Goal: Task Accomplishment & Management: Manage account settings

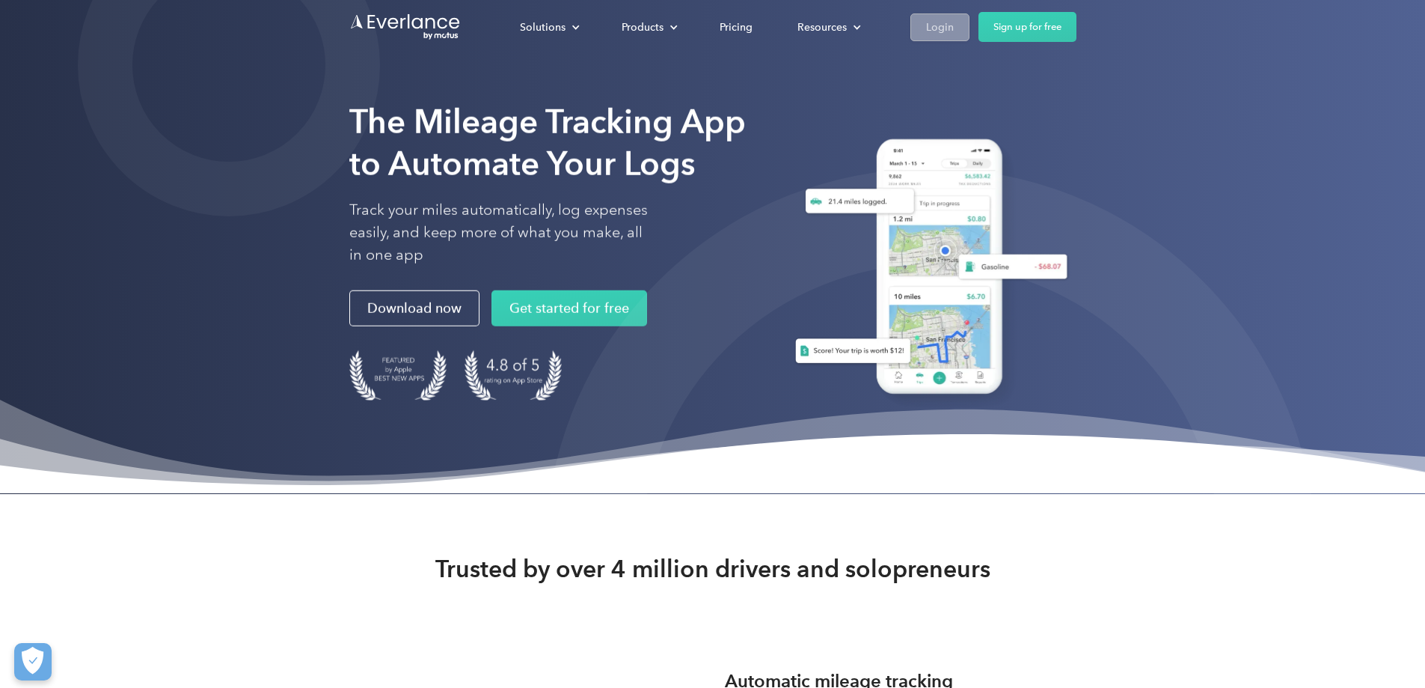
click at [954, 31] on div "Login" at bounding box center [940, 27] width 28 height 19
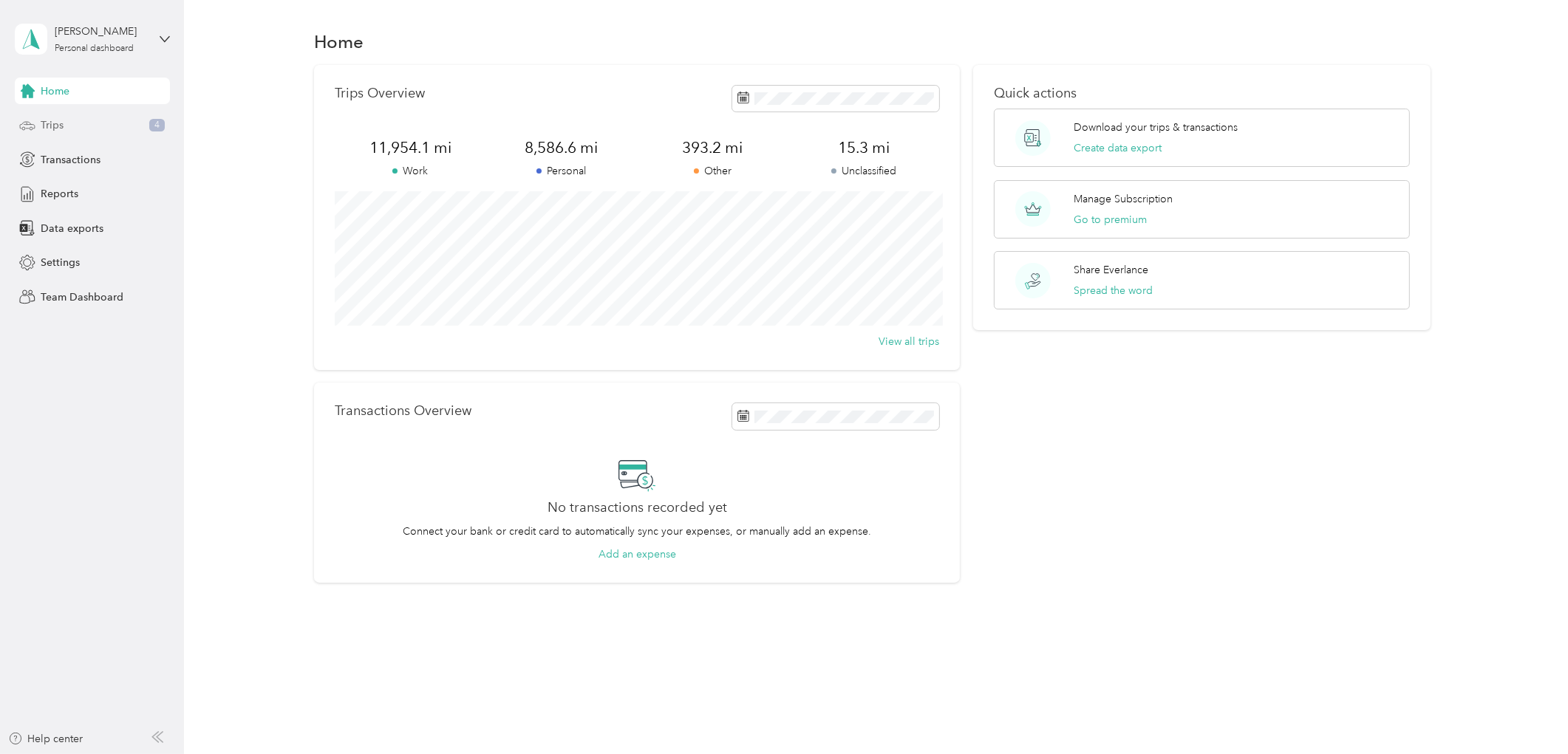
click at [84, 121] on div "Trips 4" at bounding box center [92, 125] width 155 height 27
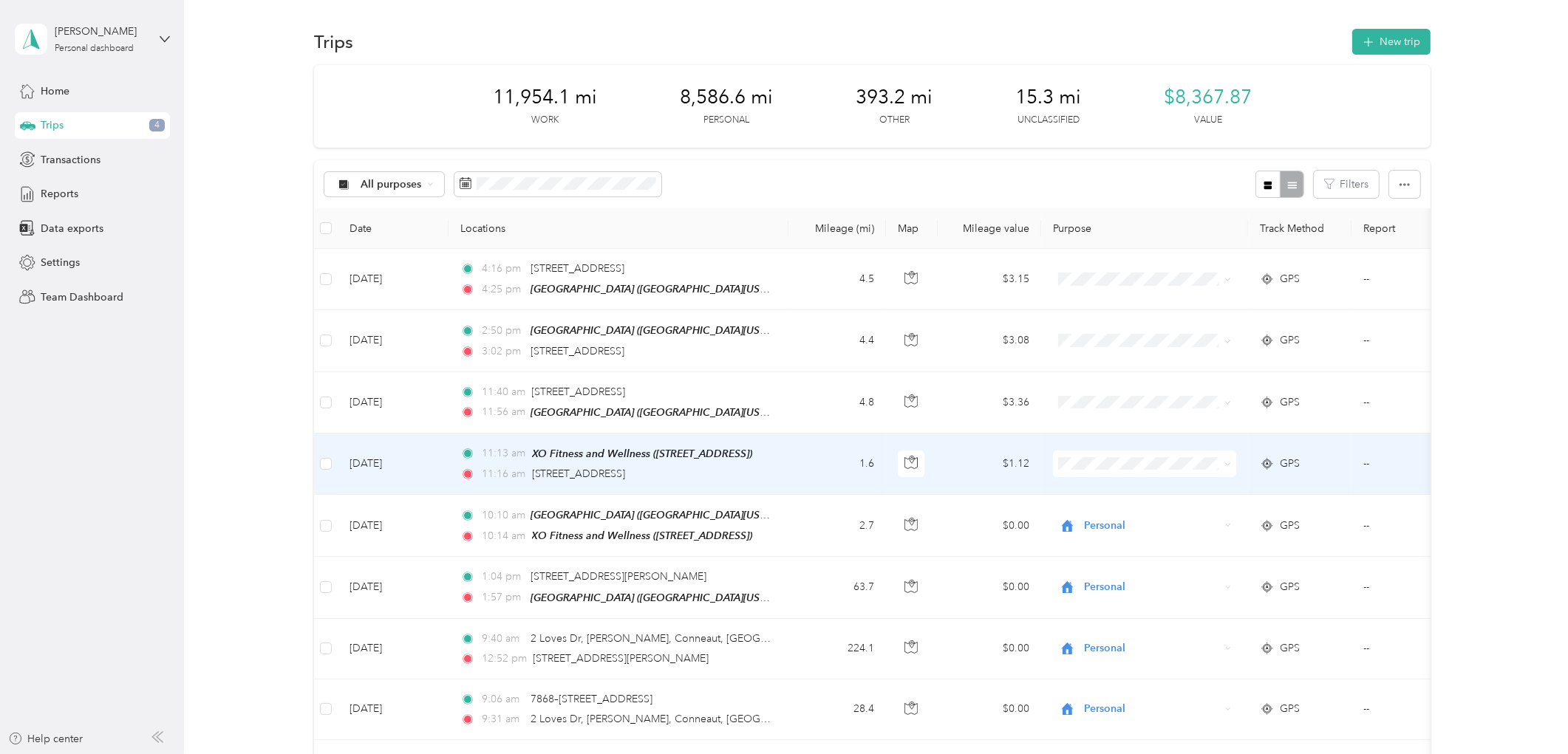
click at [809, 460] on td "1.6" at bounding box center [836, 464] width 98 height 61
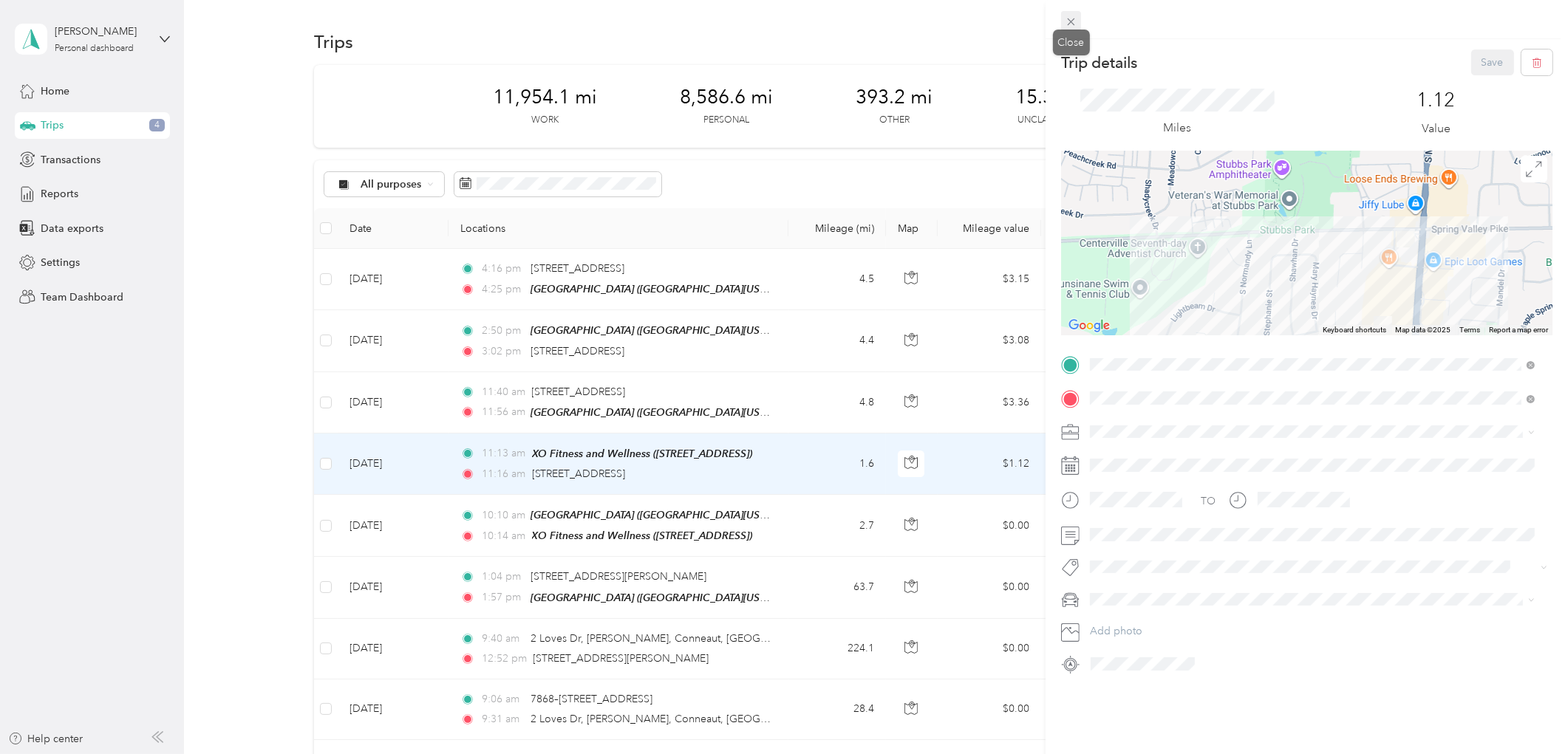
click at [1072, 19] on icon at bounding box center [1070, 22] width 13 height 13
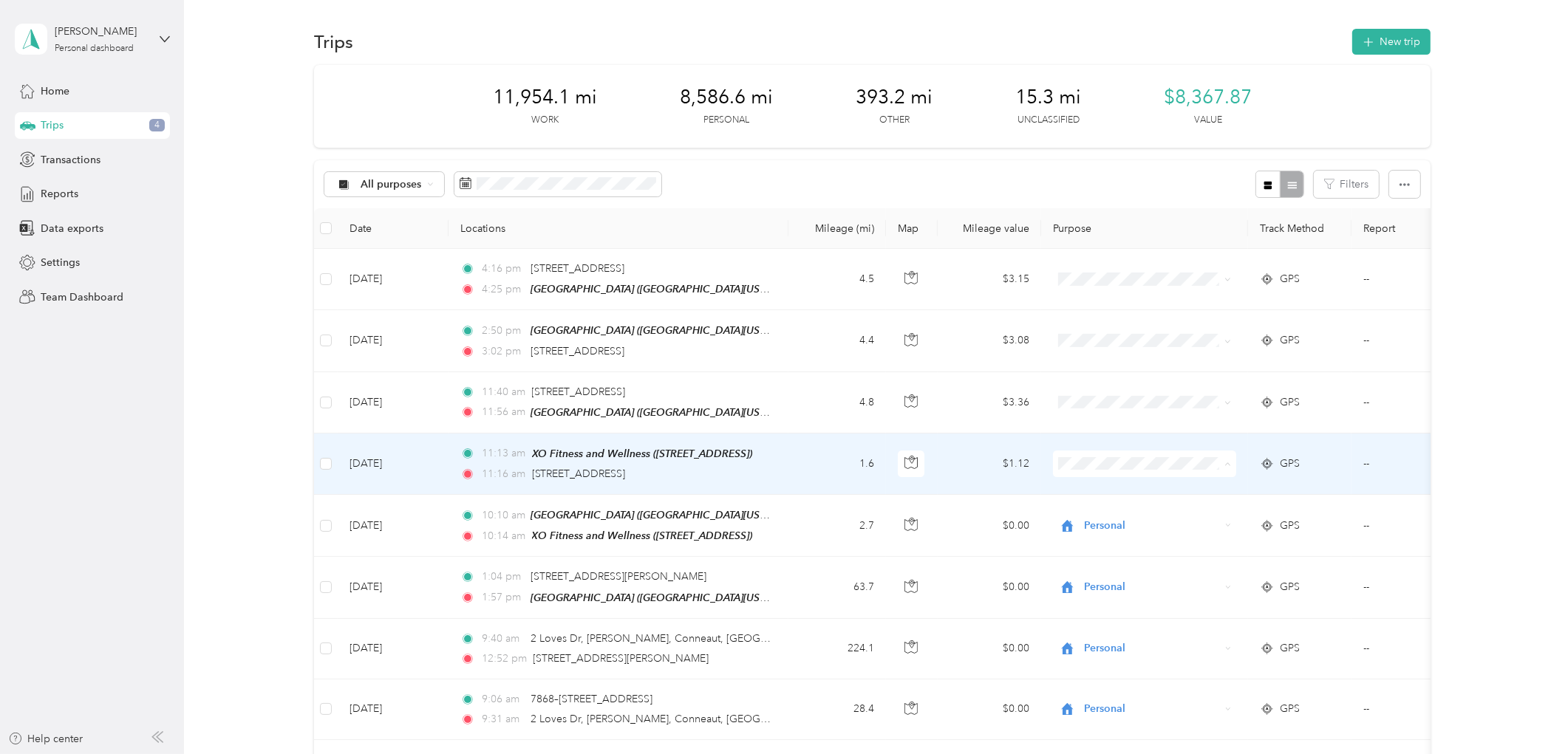
click at [1082, 512] on span "Personal" at bounding box center [1144, 515] width 163 height 16
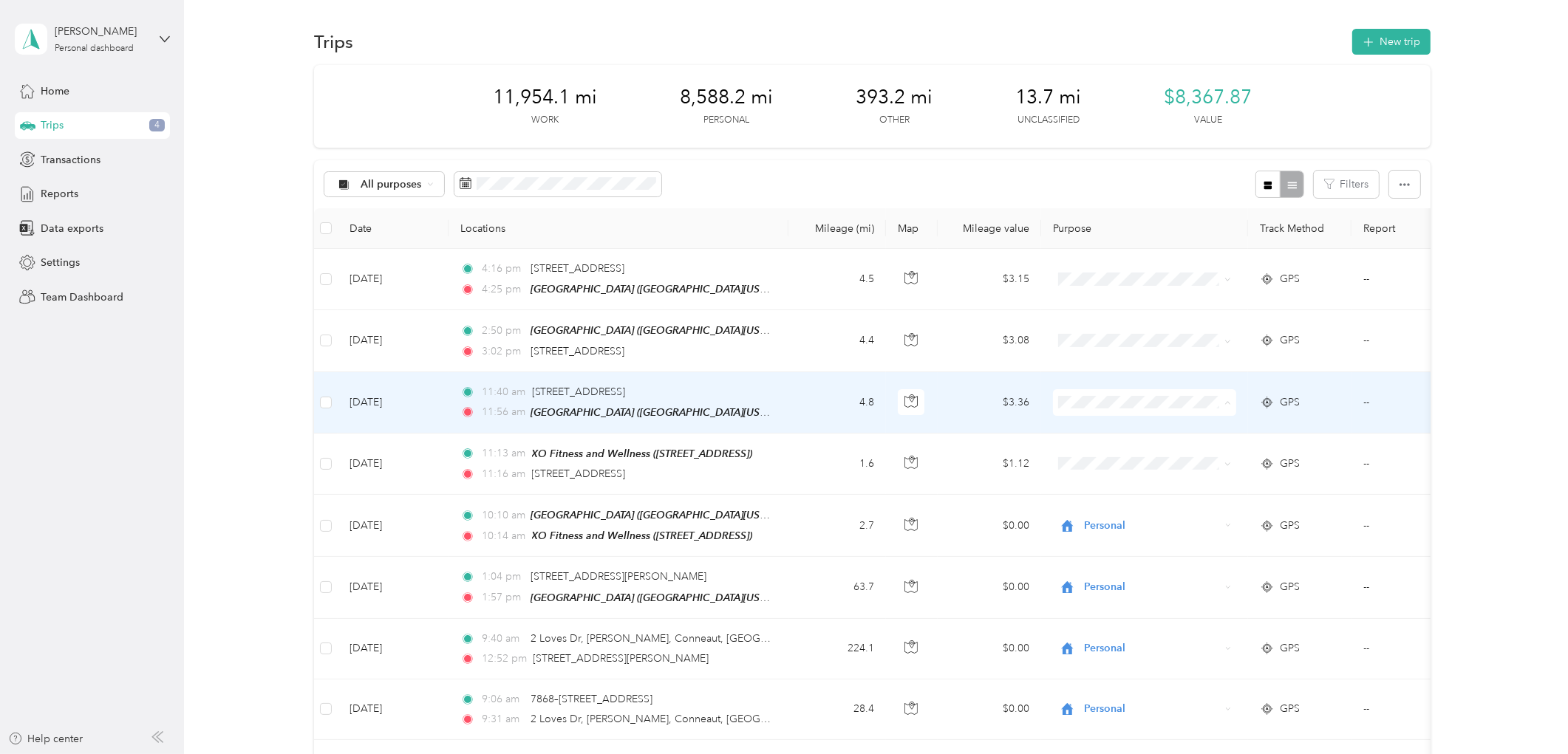
click at [1090, 453] on span "Personal" at bounding box center [1157, 454] width 136 height 16
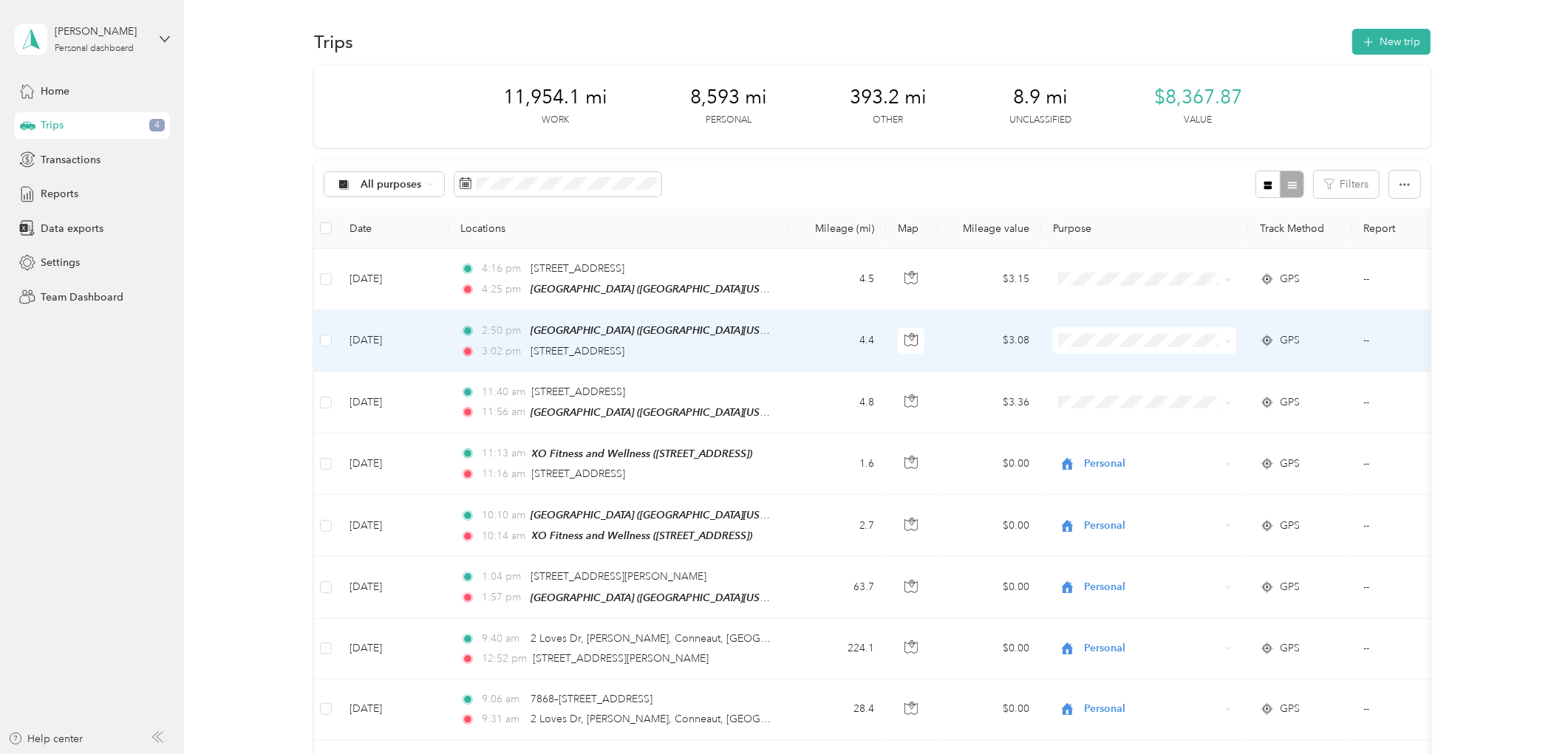
click at [981, 342] on td "$3.08" at bounding box center [988, 340] width 104 height 61
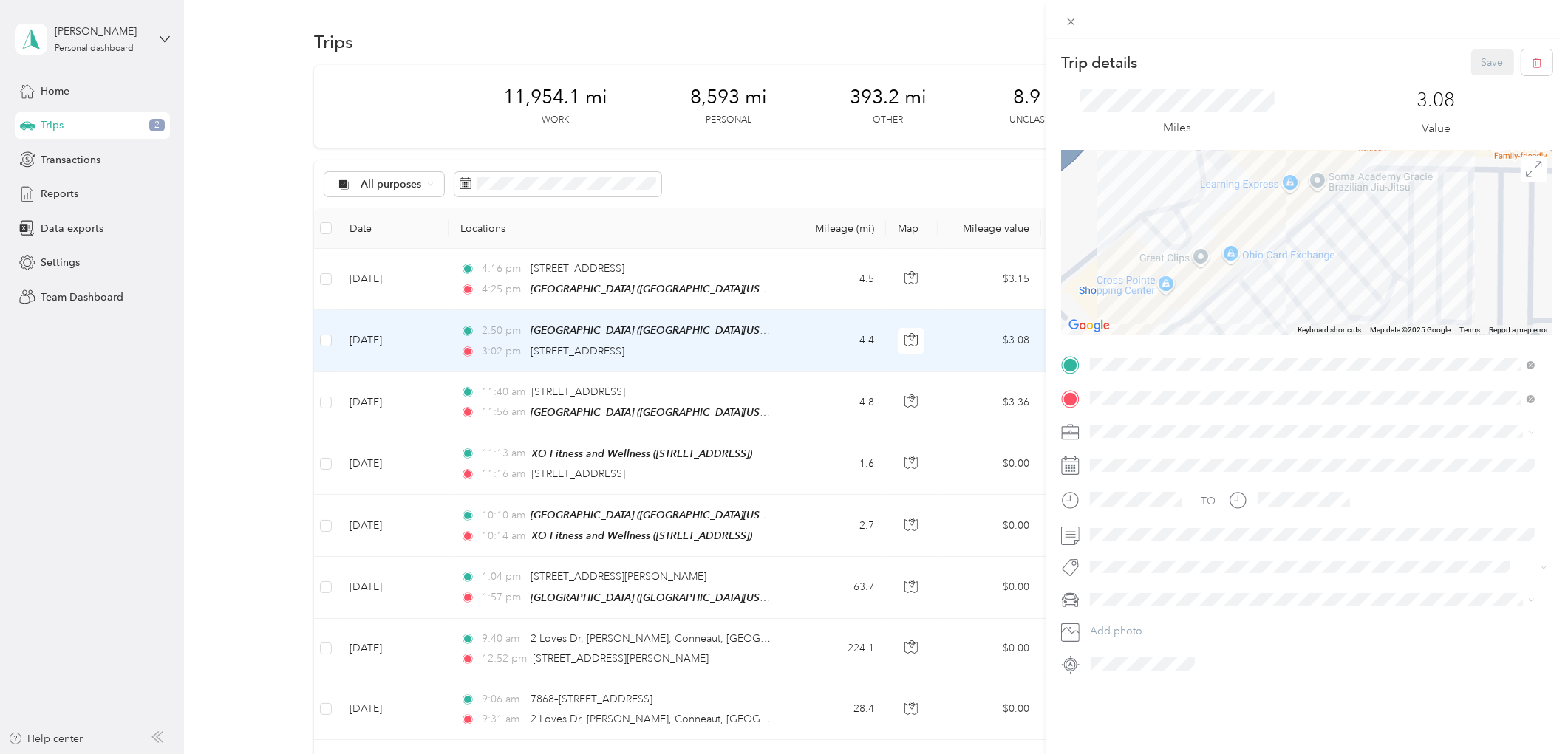
drag, startPoint x: 1304, startPoint y: 195, endPoint x: 1339, endPoint y: 343, distance: 152.1
click at [1339, 343] on div "Trip details Save This trip cannot be edited because it is either under review,…" at bounding box center [1306, 362] width 492 height 626
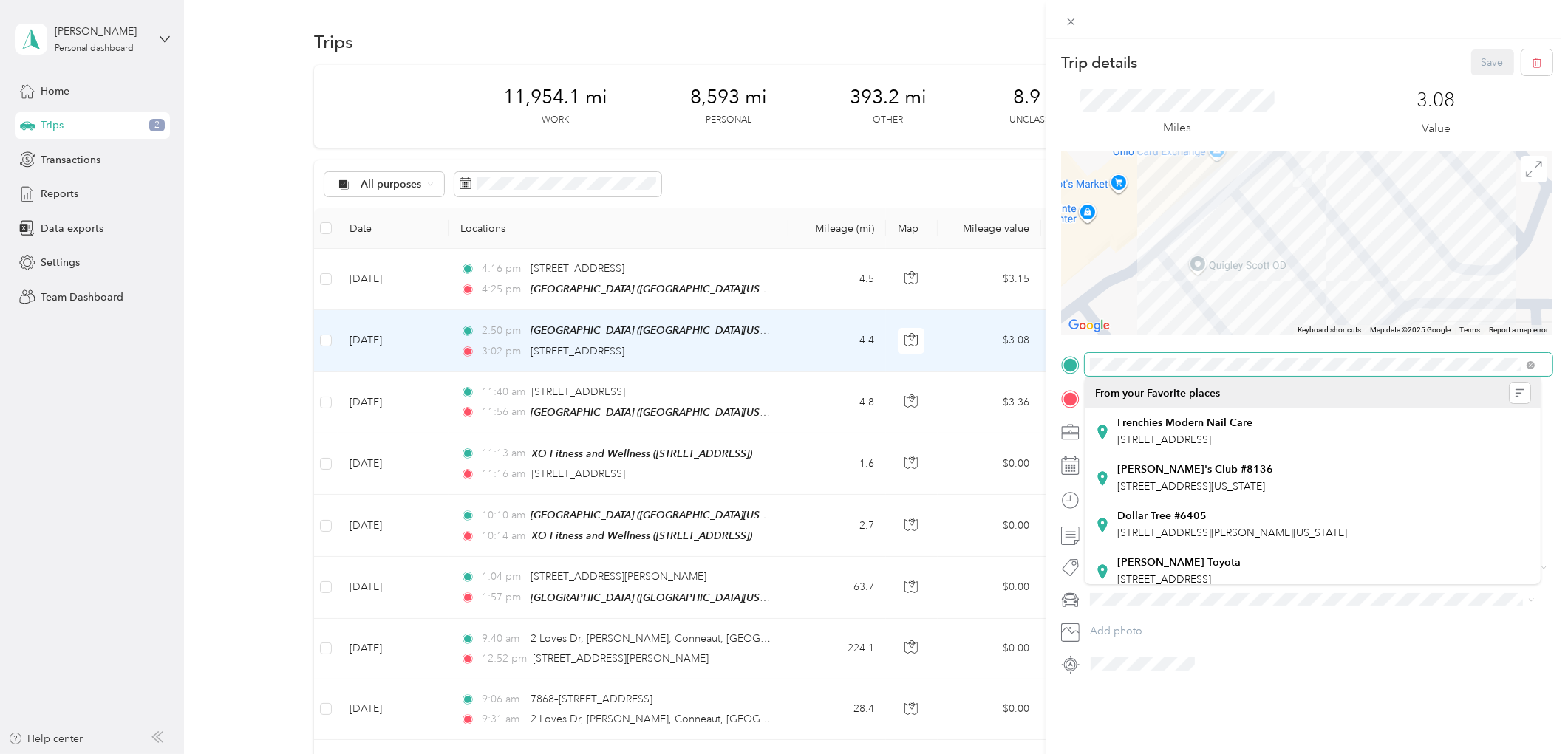
drag, startPoint x: 1287, startPoint y: 265, endPoint x: 1348, endPoint y: 157, distance: 124.0
click at [1348, 157] on div at bounding box center [1306, 243] width 492 height 185
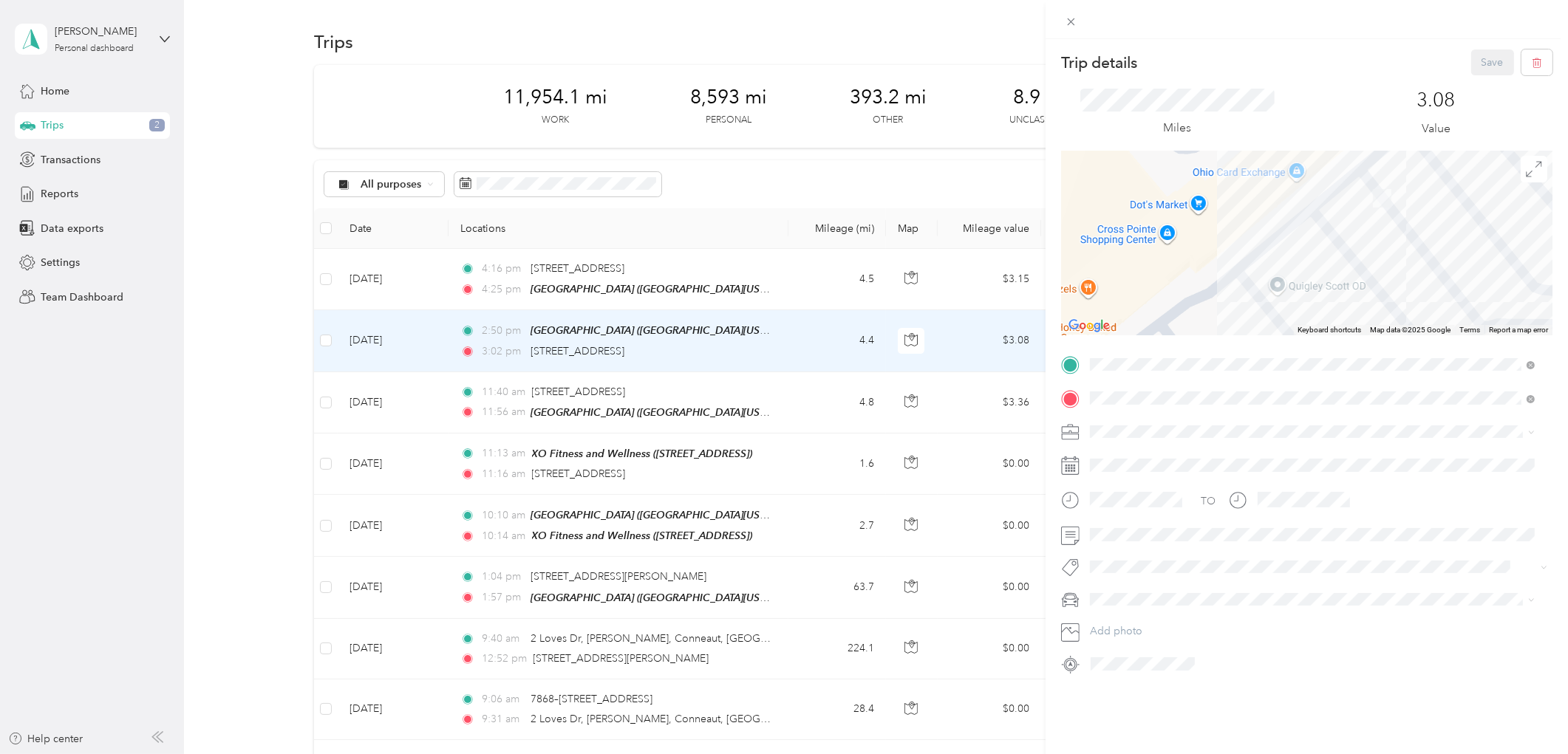
drag, startPoint x: 1199, startPoint y: 212, endPoint x: 1293, endPoint y: 240, distance: 98.1
click at [1293, 240] on div at bounding box center [1306, 243] width 492 height 185
click at [1275, 265] on div at bounding box center [1306, 243] width 492 height 185
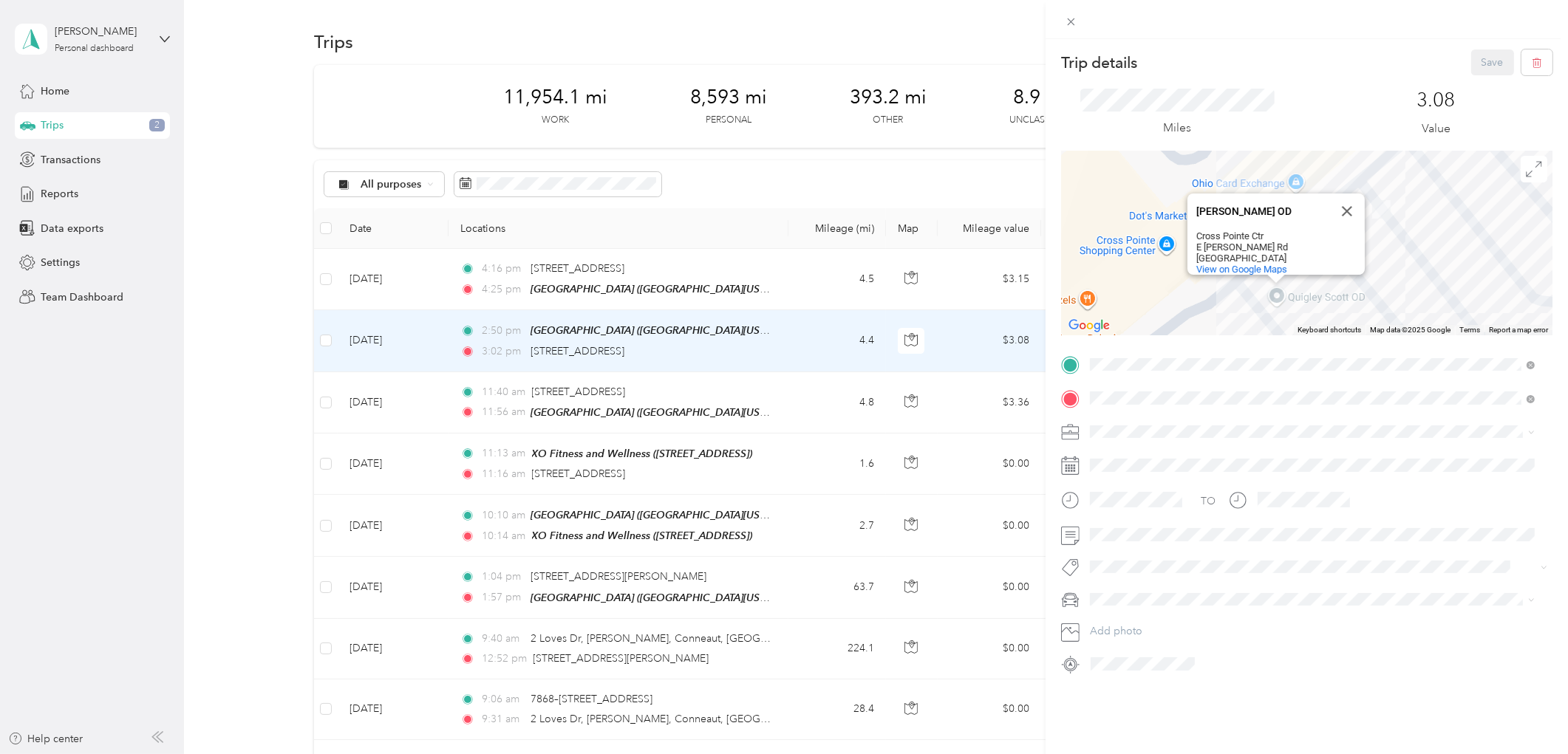
click at [1467, 239] on div "[PERSON_NAME] OD [PERSON_NAME] OD Cross Pointe Ctr E [PERSON_NAME][GEOGRAPHIC_D…" at bounding box center [1306, 243] width 492 height 185
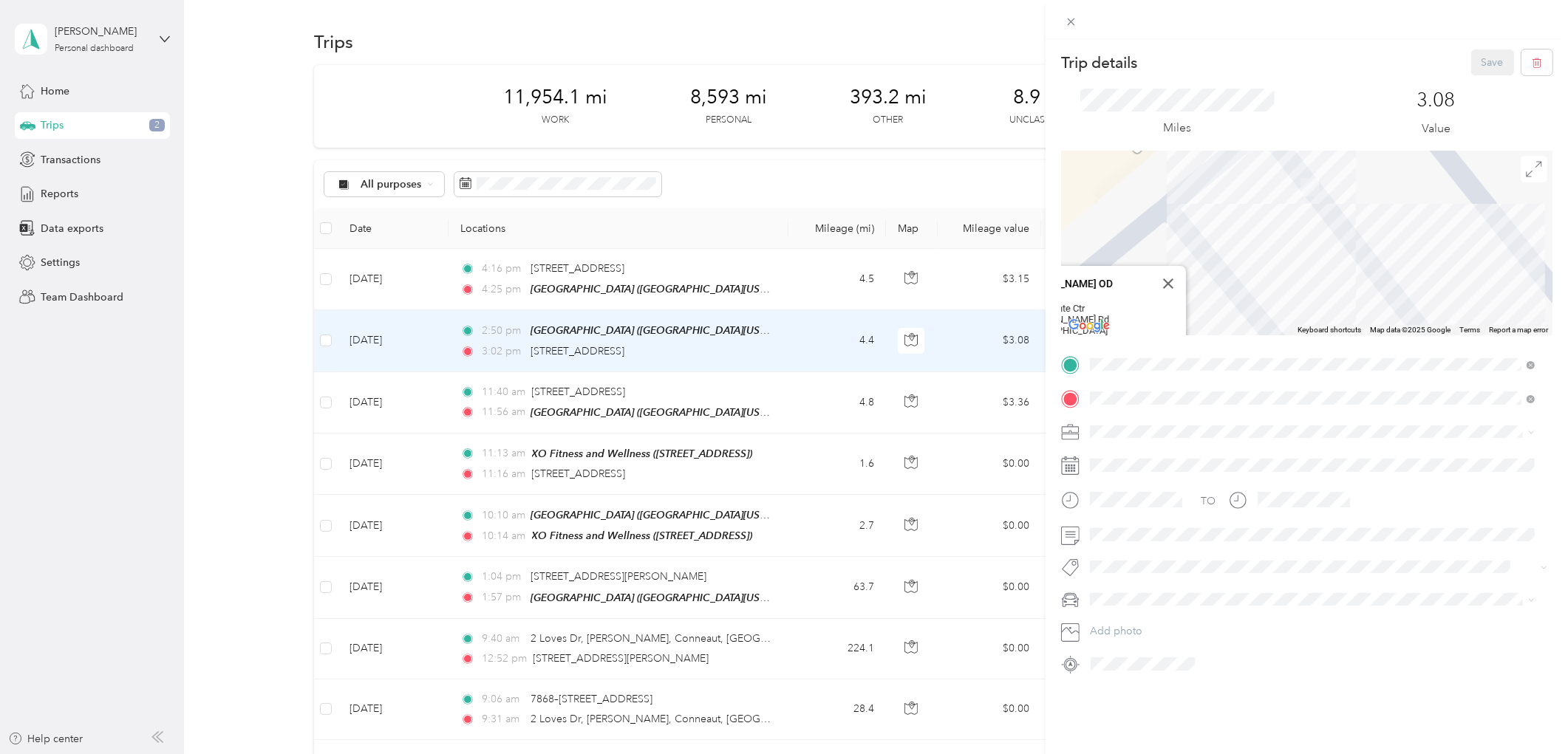
click at [1449, 234] on div "[PERSON_NAME] OD [PERSON_NAME] OD Cross Pointe Ctr E [PERSON_NAME][GEOGRAPHIC_D…" at bounding box center [1306, 243] width 492 height 185
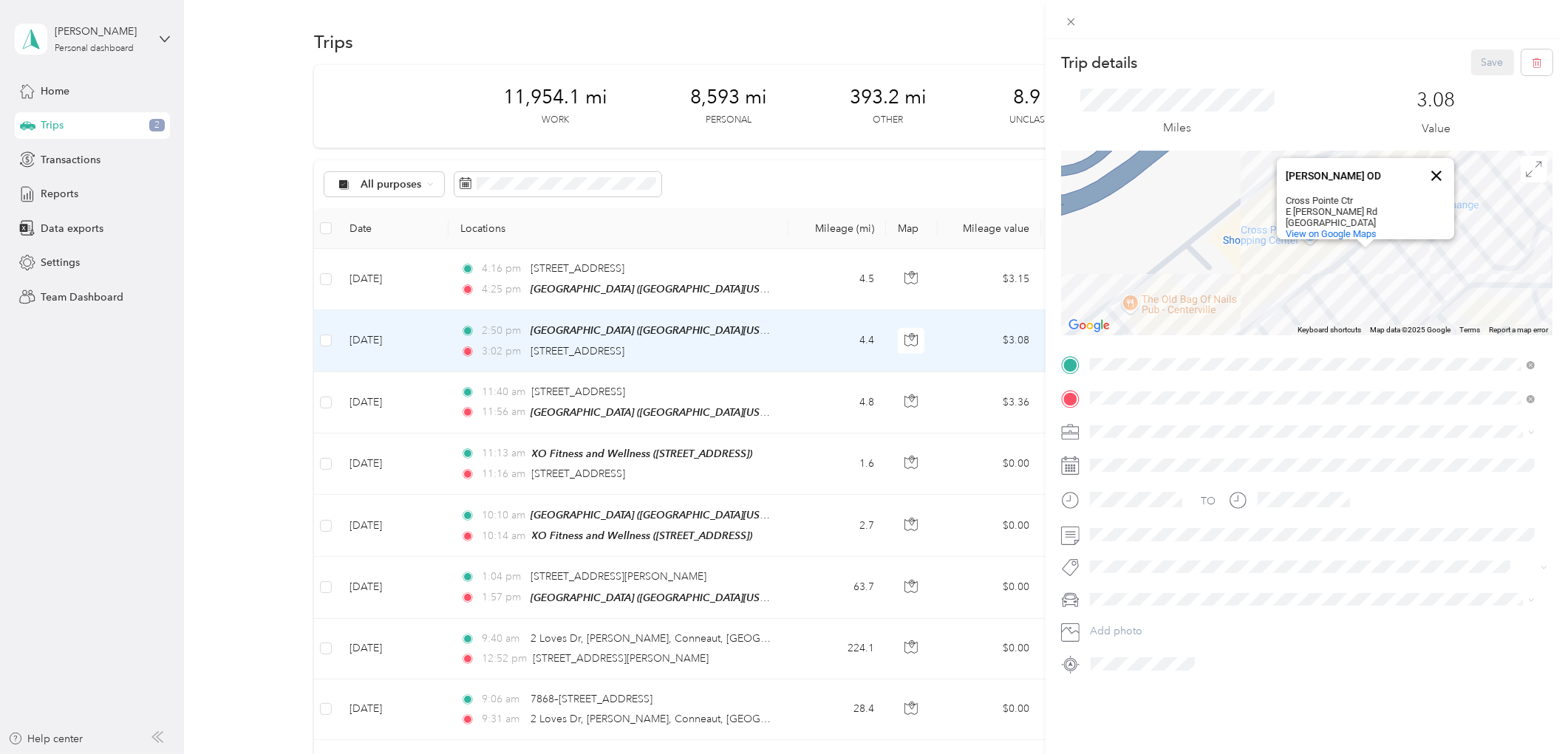
click at [1439, 160] on button "Close" at bounding box center [1437, 176] width 36 height 36
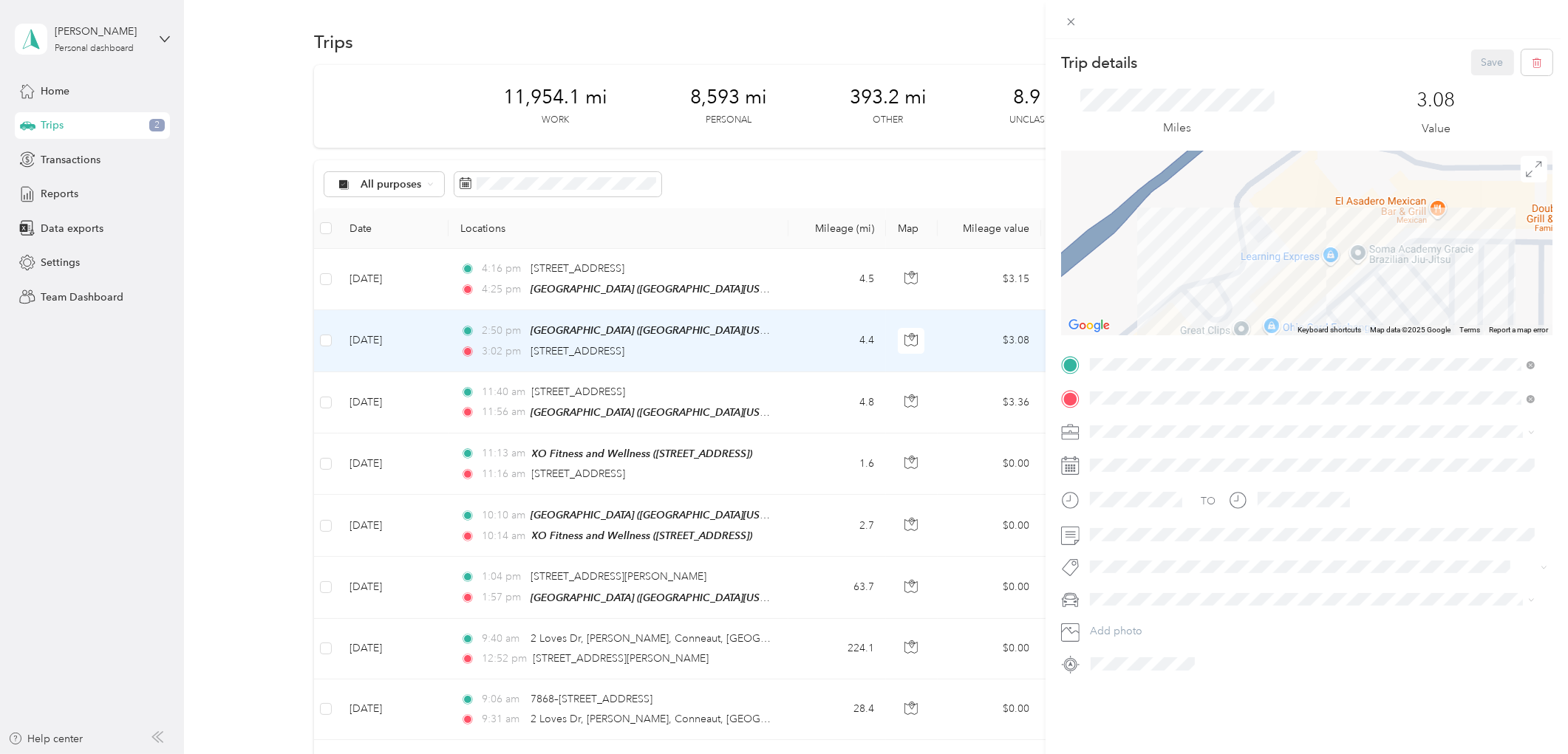
drag, startPoint x: 1405, startPoint y: 203, endPoint x: 1288, endPoint y: 335, distance: 176.4
click at [1288, 335] on div "Keyboard shortcuts Map Data Map data ©2025 Google Map data ©2025 Google 20 m Cl…" at bounding box center [1306, 243] width 492 height 185
drag, startPoint x: 1107, startPoint y: 489, endPoint x: 1229, endPoint y: 342, distance: 191.0
click at [1107, 489] on li "Personal" at bounding box center [1312, 484] width 456 height 26
click at [1482, 60] on button "Save" at bounding box center [1492, 62] width 42 height 26
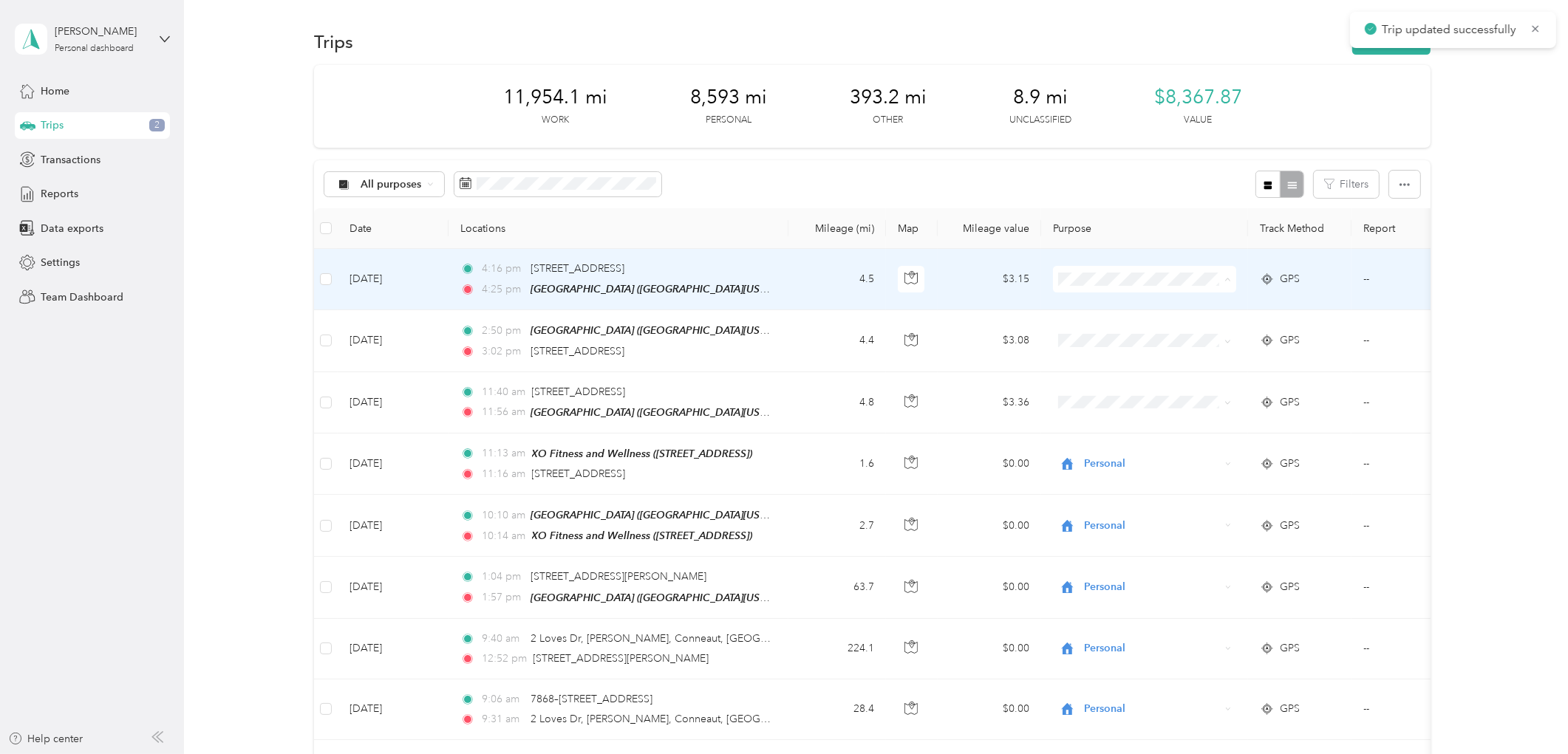
click at [1107, 338] on li "Personal" at bounding box center [1144, 333] width 184 height 26
click at [1109, 323] on li "Personal" at bounding box center [1144, 333] width 184 height 26
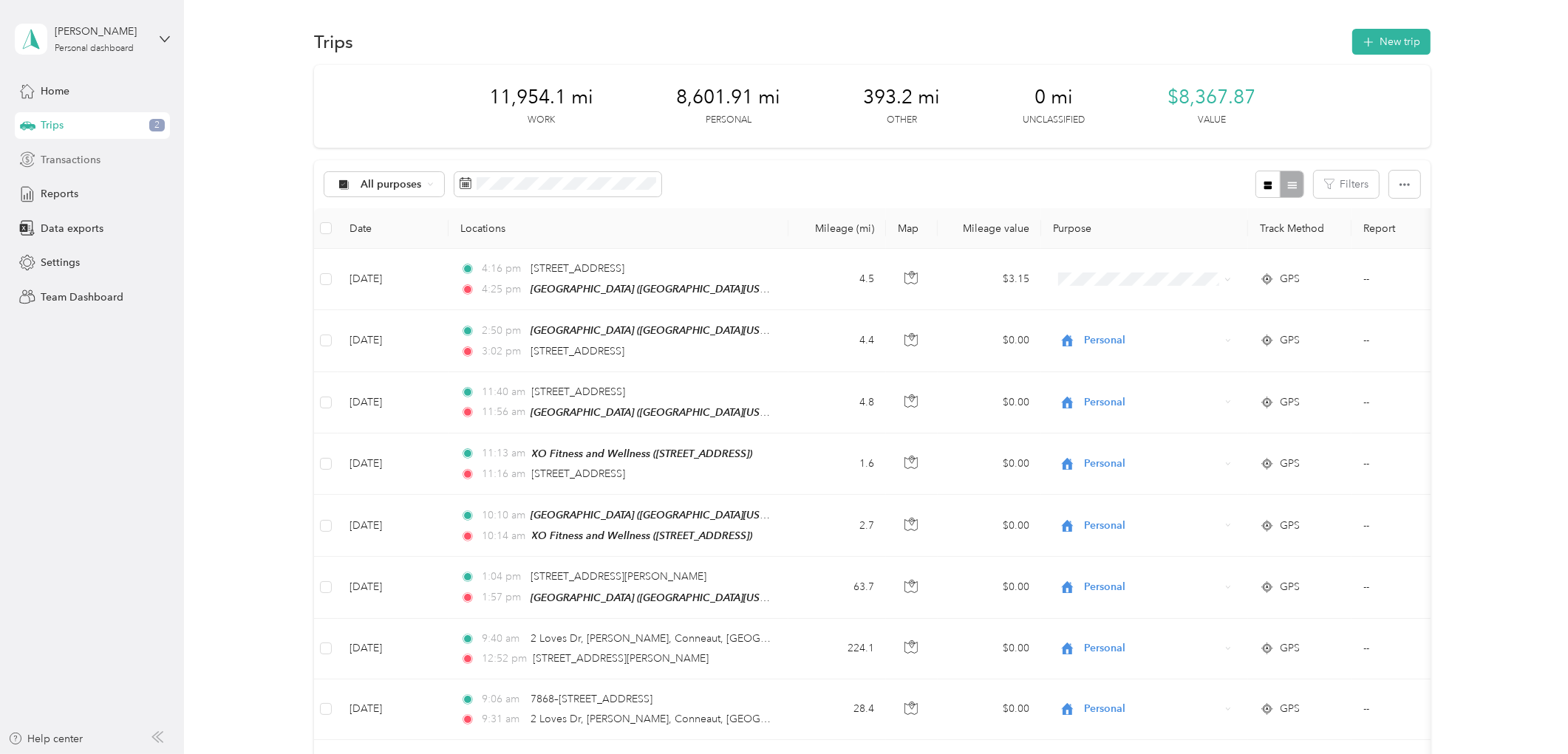
click at [57, 152] on span "Transactions" at bounding box center [70, 160] width 60 height 16
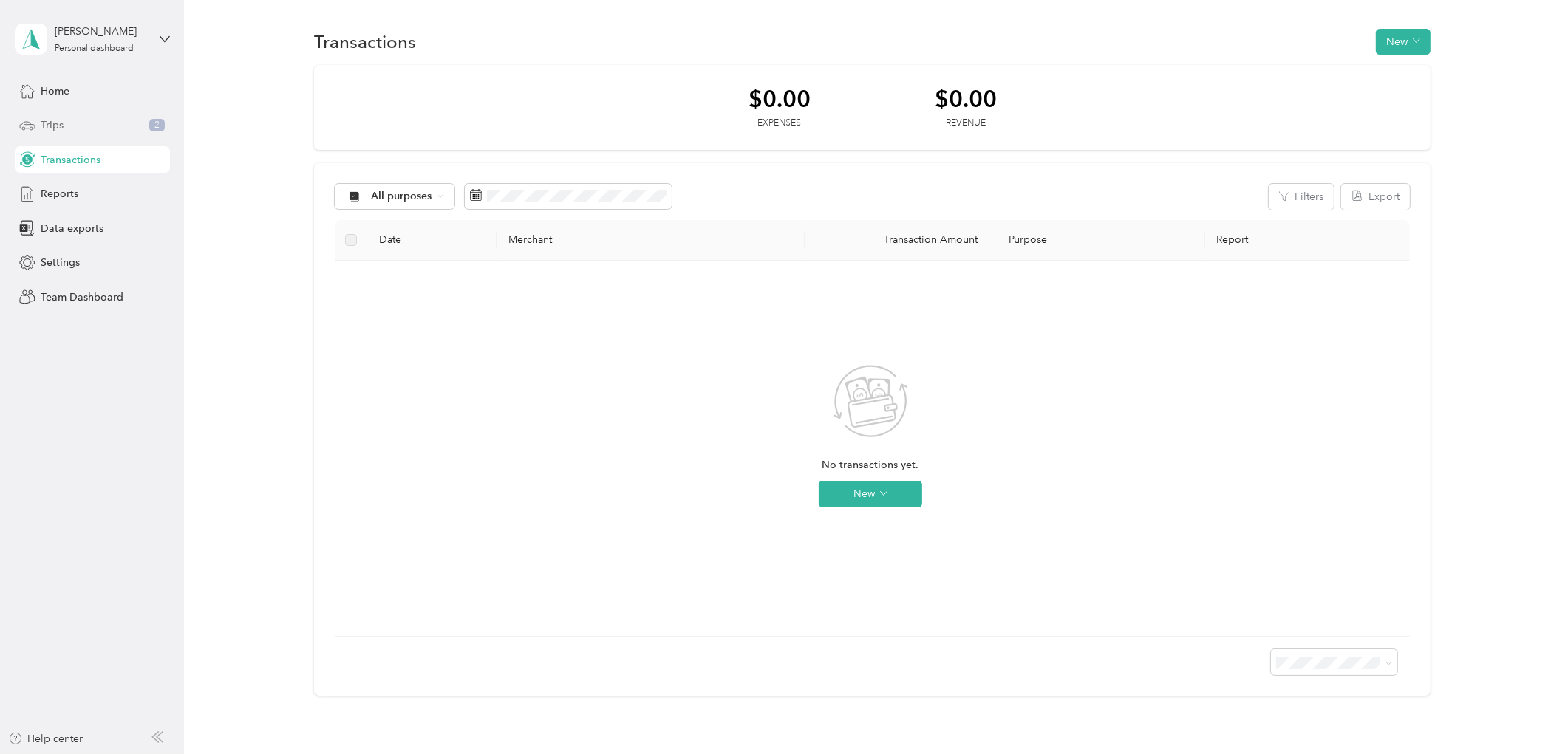
click at [59, 119] on span "Trips" at bounding box center [51, 125] width 23 height 16
